Goal: Task Accomplishment & Management: Use online tool/utility

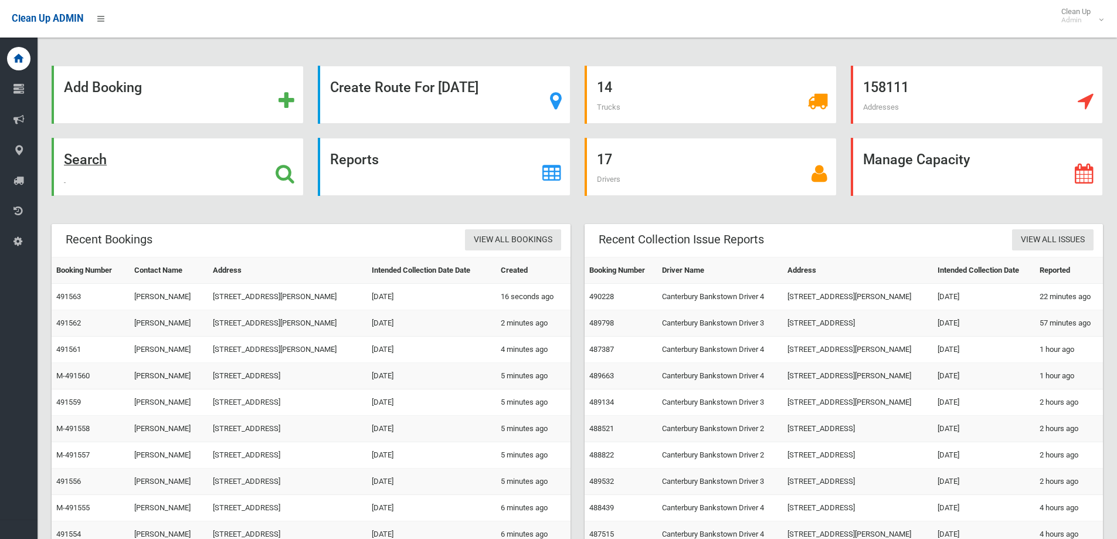
click at [288, 172] on icon at bounding box center [285, 174] width 19 height 20
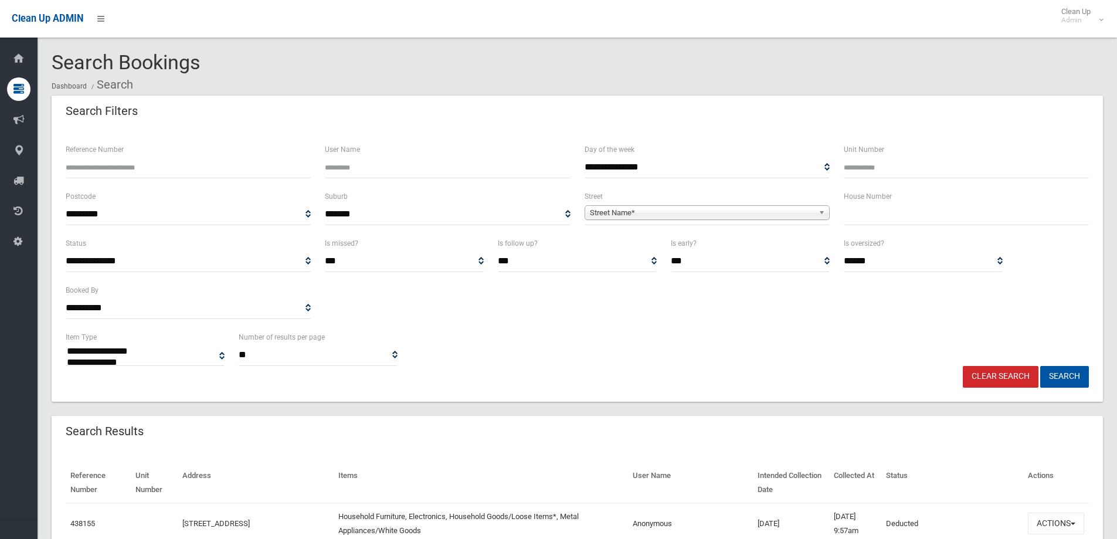
select select
click at [892, 218] on input "text" at bounding box center [966, 214] width 245 height 22
type input "**"
click at [816, 207] on link "Street Name*" at bounding box center [707, 212] width 245 height 15
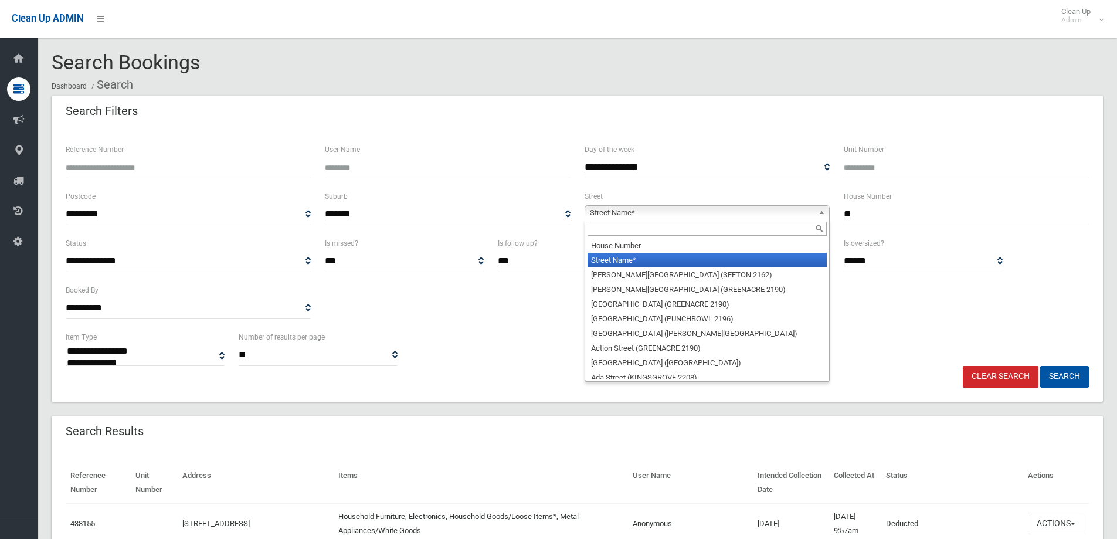
click at [740, 225] on input "text" at bounding box center [707, 229] width 239 height 14
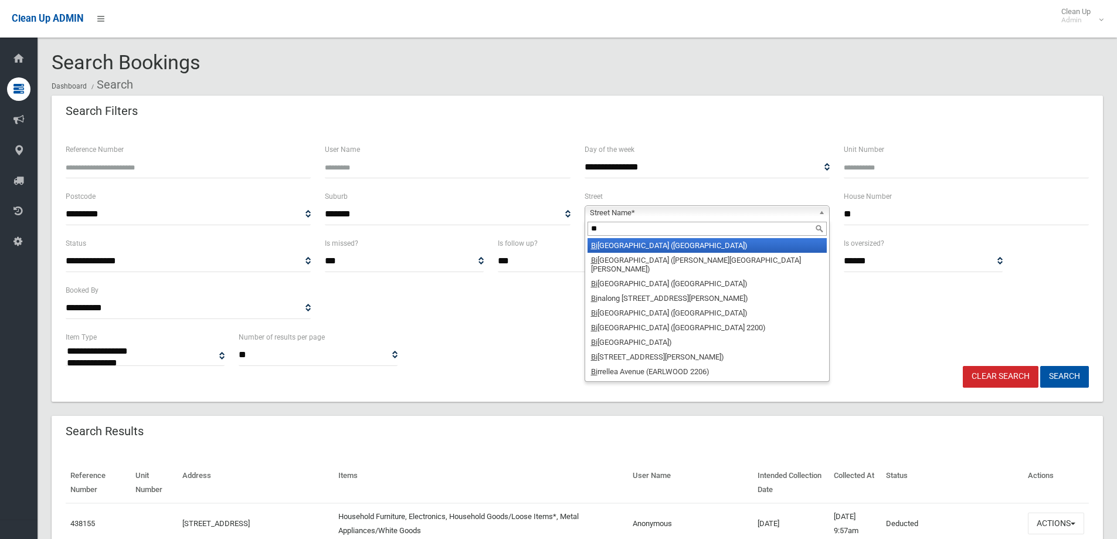
type input "*"
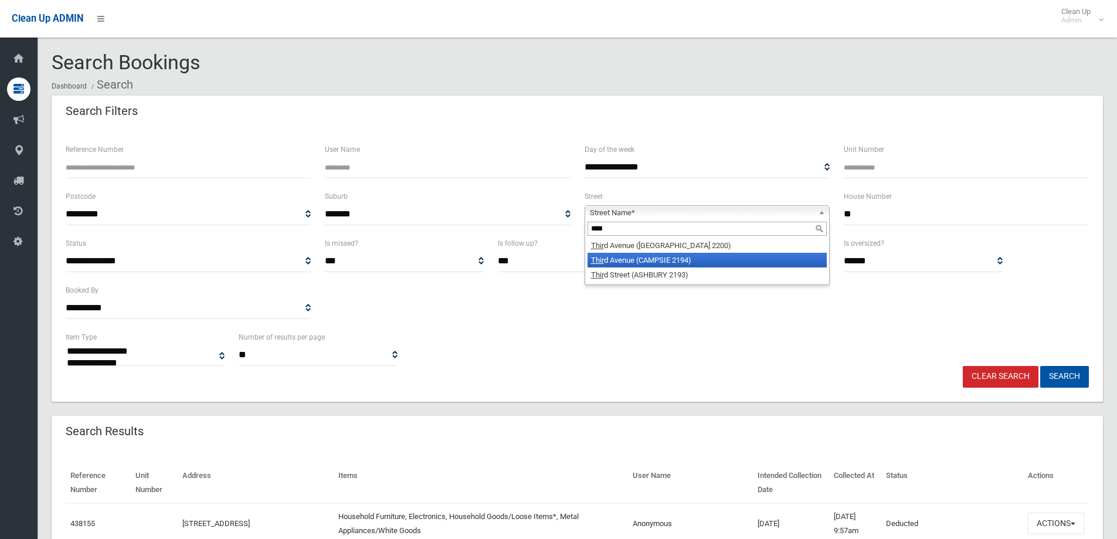
type input "****"
click at [681, 258] on li "Thir d Avenue (CAMPSIE 2194)" at bounding box center [707, 260] width 239 height 15
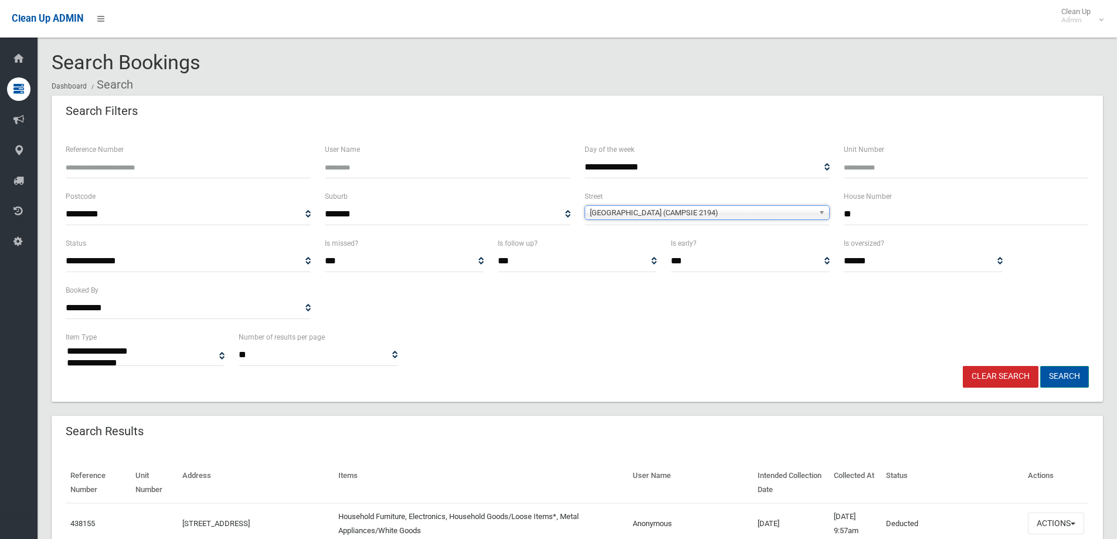
click at [1082, 379] on button "Search" at bounding box center [1064, 377] width 49 height 22
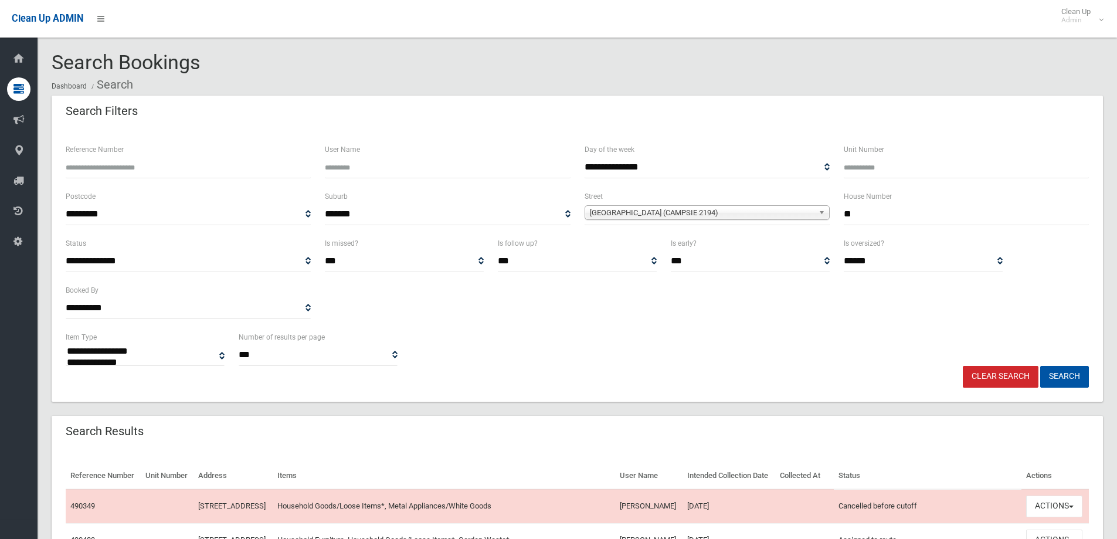
select select
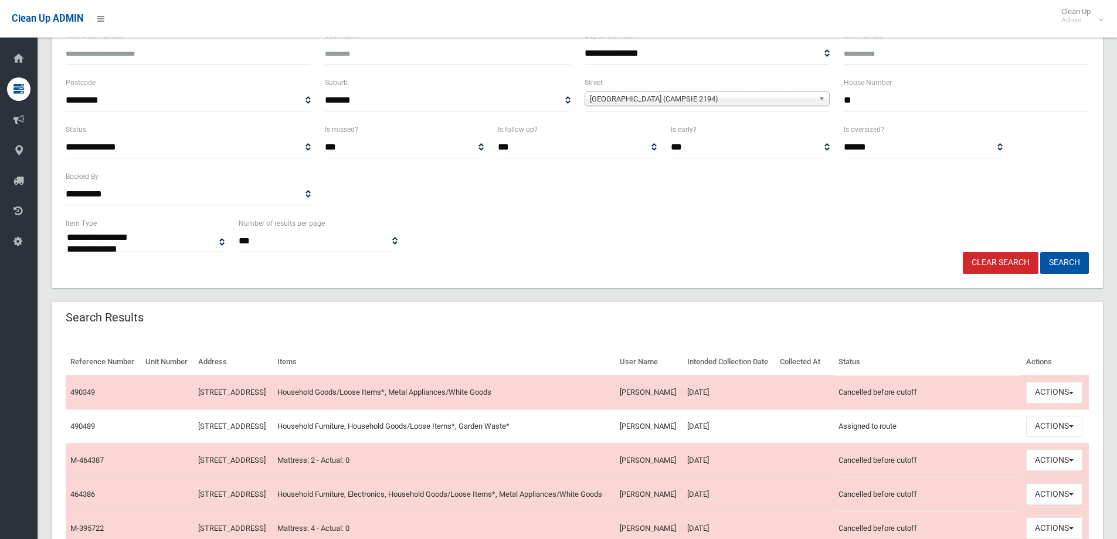
scroll to position [58, 0]
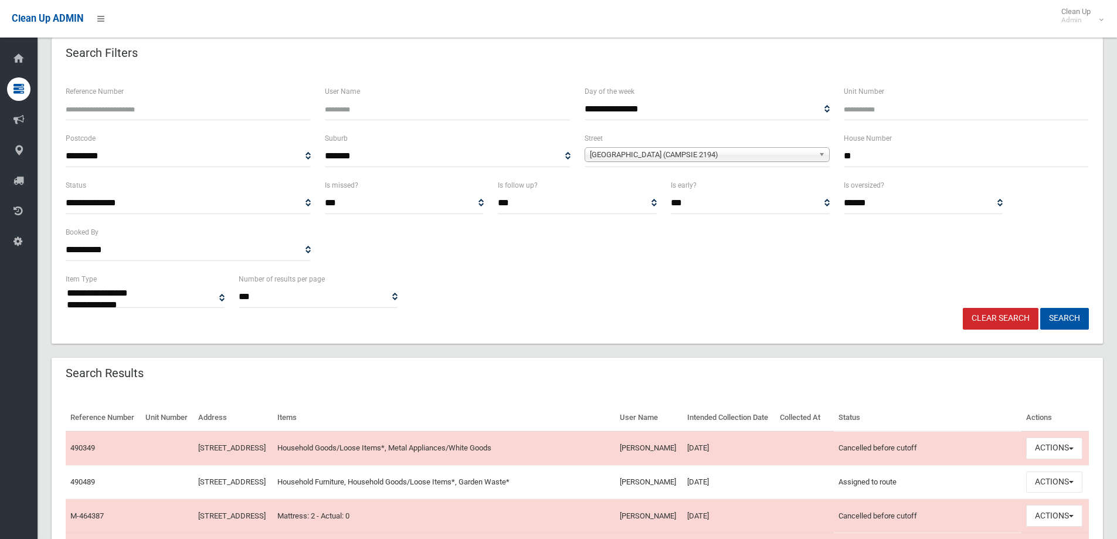
click at [1004, 318] on link "Clear Search" at bounding box center [1001, 319] width 76 height 22
click at [887, 159] on input "**" at bounding box center [966, 156] width 245 height 22
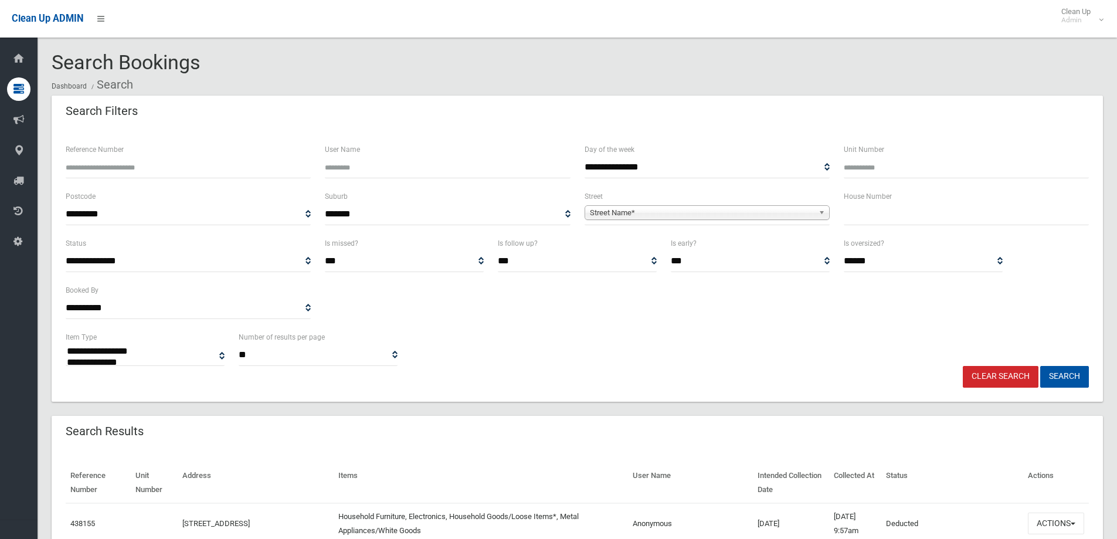
select select
click at [874, 223] on input "text" at bounding box center [966, 214] width 245 height 22
type input "**"
click at [827, 213] on b at bounding box center [824, 212] width 11 height 13
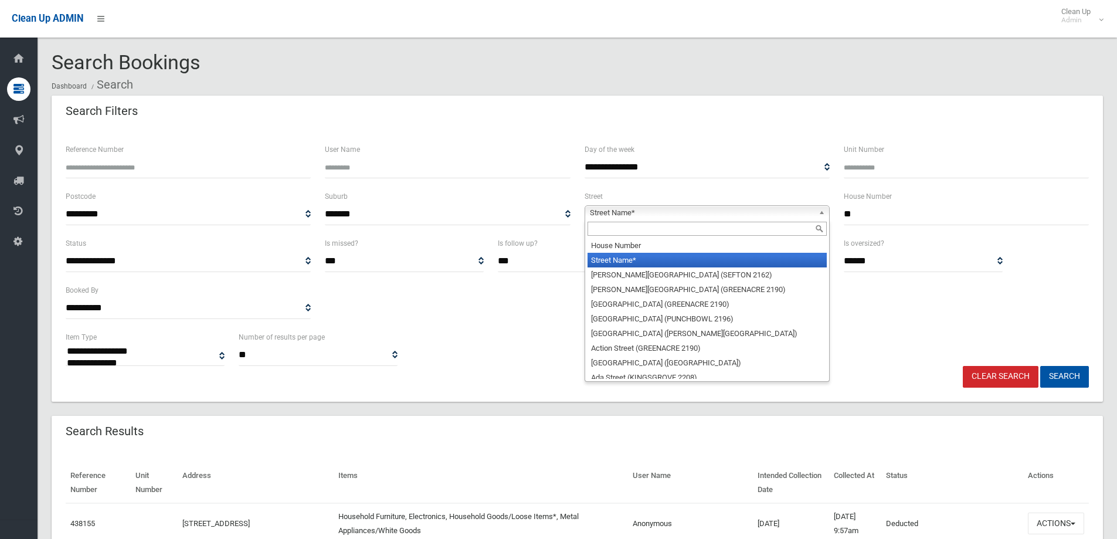
click at [756, 228] on input "text" at bounding box center [707, 229] width 239 height 14
type input "*"
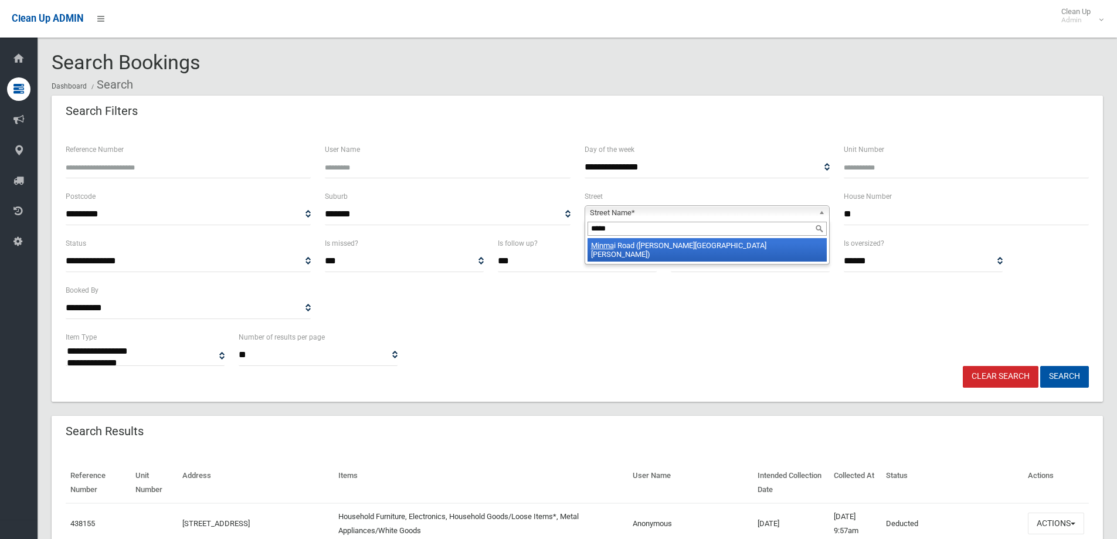
type input "*****"
click at [714, 245] on li "Minma i Road (CHESTER HILL 2162)" at bounding box center [707, 249] width 239 height 23
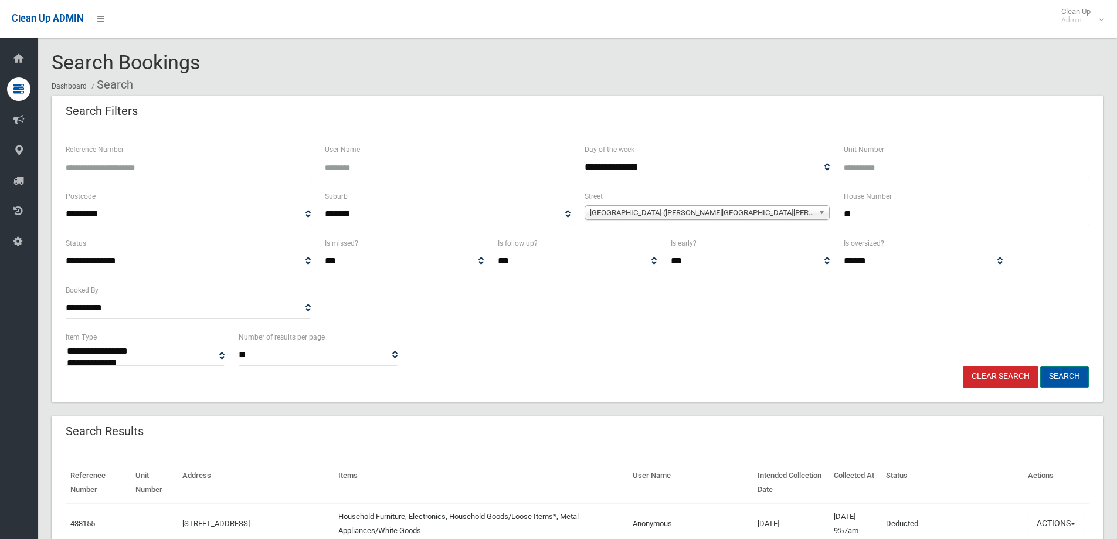
click at [1056, 372] on button "Search" at bounding box center [1064, 377] width 49 height 22
select select
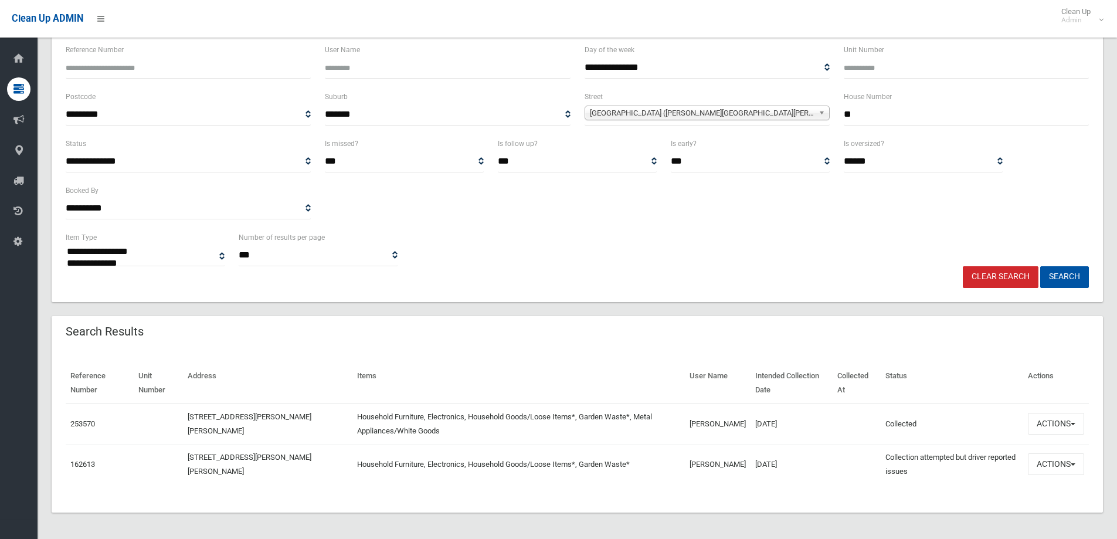
scroll to position [101, 0]
click at [1075, 421] on span "button" at bounding box center [1073, 422] width 5 height 2
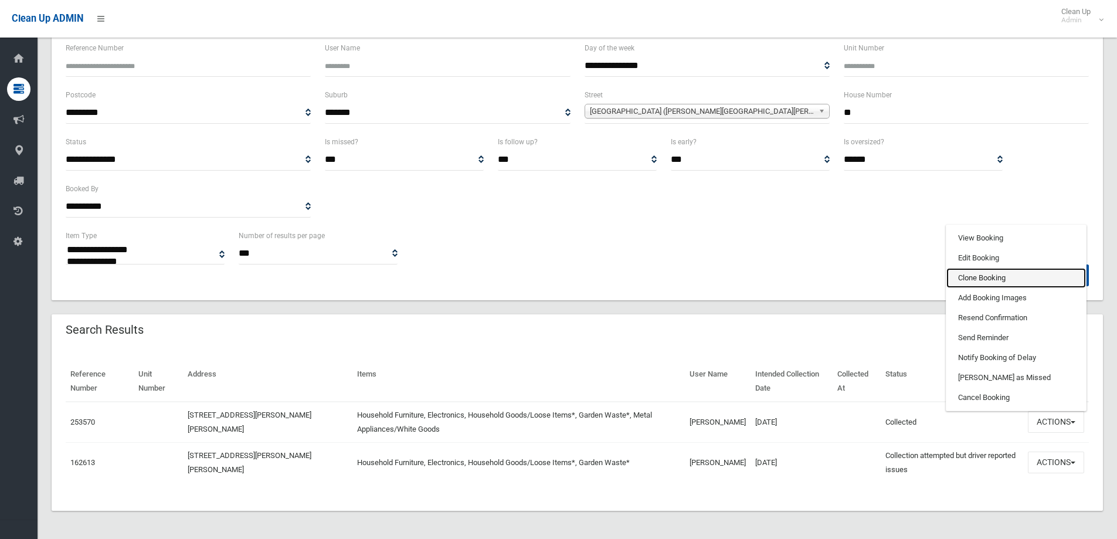
click at [1038, 280] on link "Clone Booking" at bounding box center [1016, 278] width 140 height 20
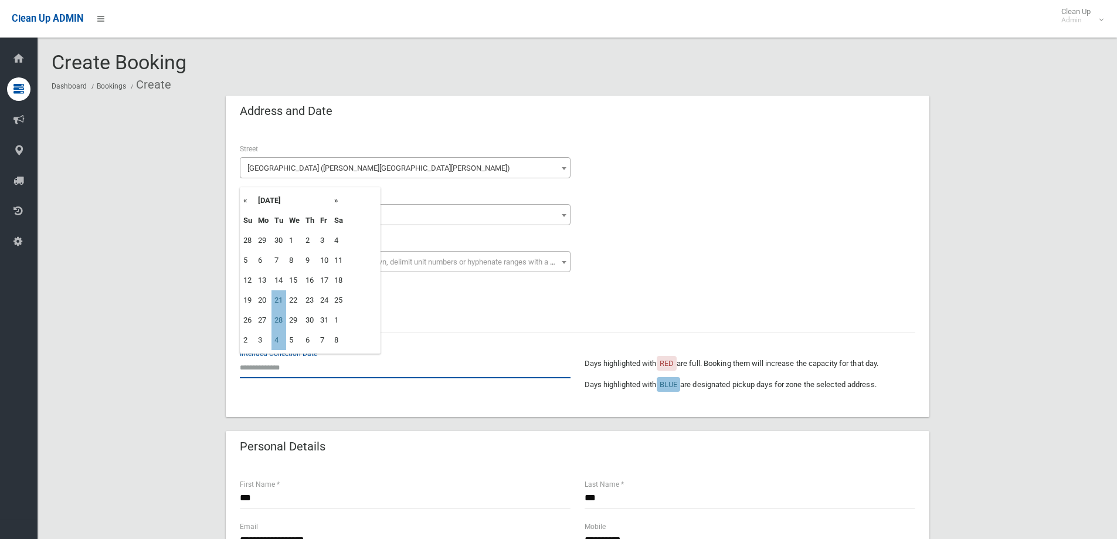
click at [260, 371] on input "text" at bounding box center [405, 368] width 331 height 22
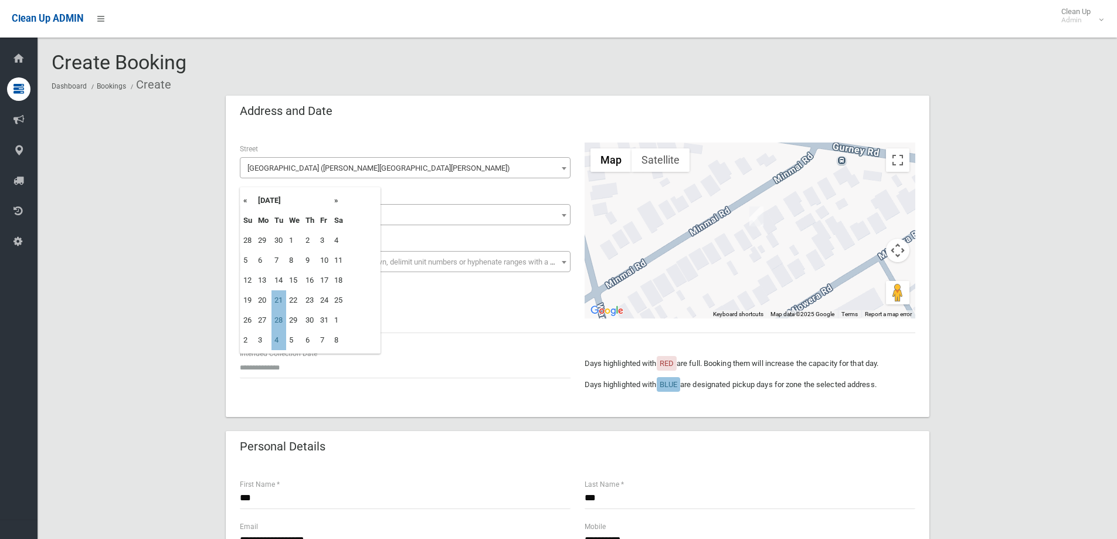
click at [283, 303] on td "21" at bounding box center [278, 300] width 15 height 20
type input "**********"
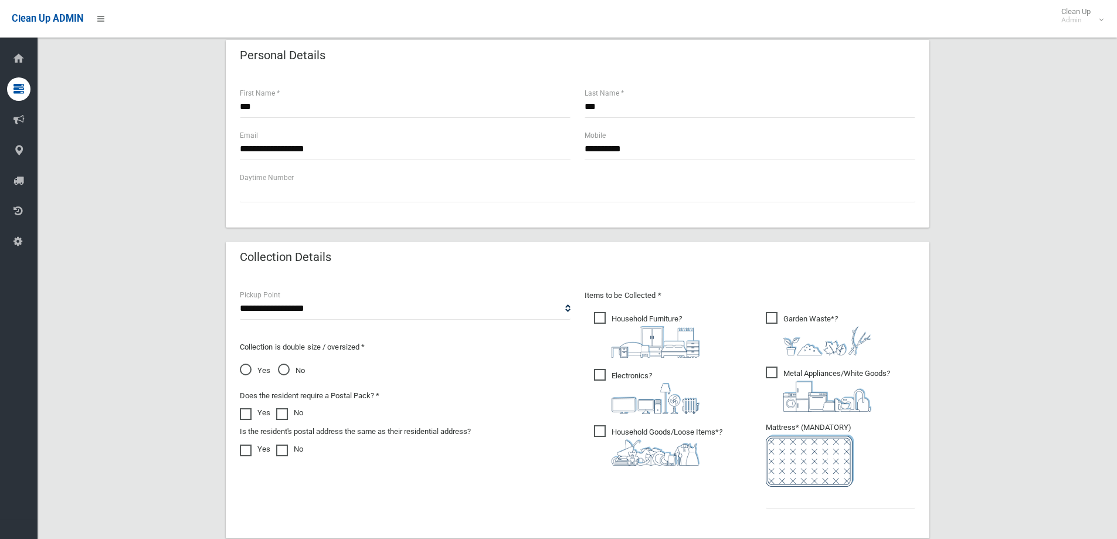
scroll to position [393, 0]
click at [242, 368] on span "Yes" at bounding box center [255, 368] width 30 height 14
click at [782, 495] on input "text" at bounding box center [841, 495] width 150 height 22
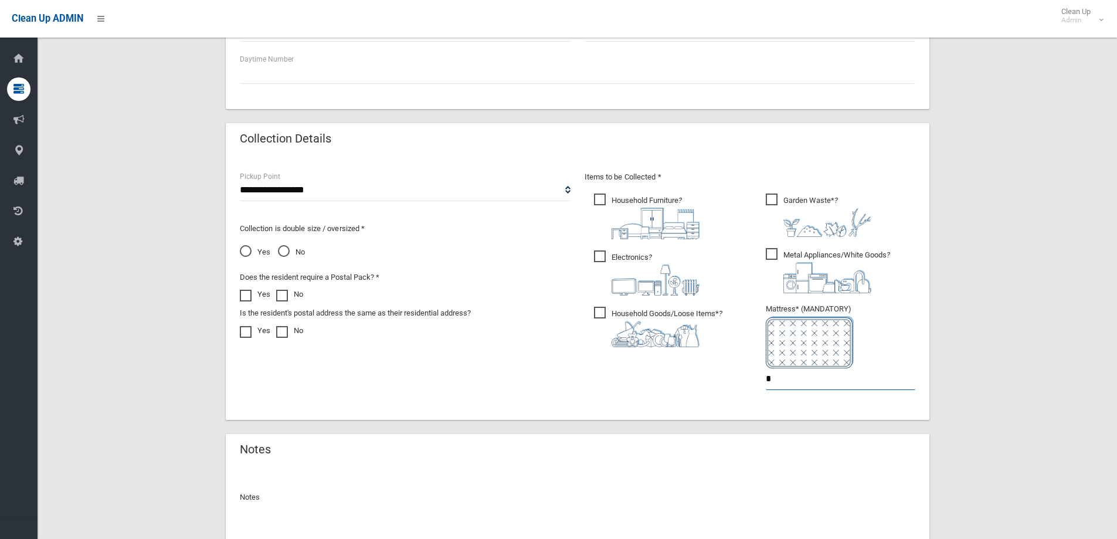
scroll to position [616, 0]
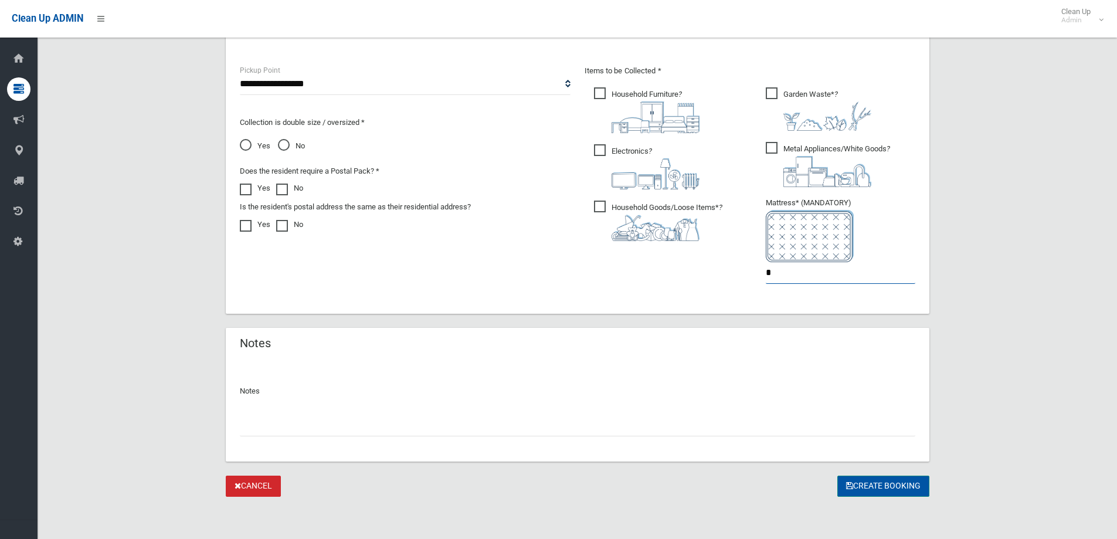
type input "*"
click at [868, 483] on button "Create Booking" at bounding box center [883, 487] width 92 height 22
